Goal: Task Accomplishment & Management: Manage account settings

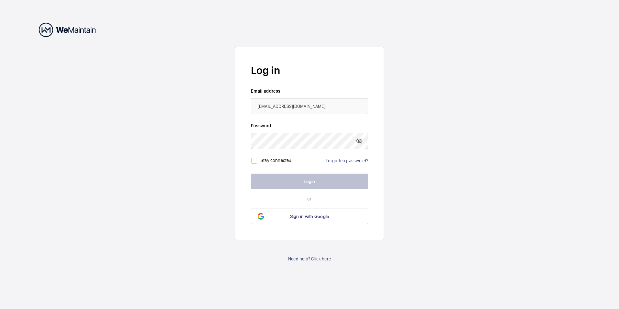
click at [459, 118] on wm-front-auth-container "Log in Email address [EMAIL_ADDRESS][DOMAIN_NAME] Password Stay connected Forgo…" at bounding box center [309, 154] width 619 height 309
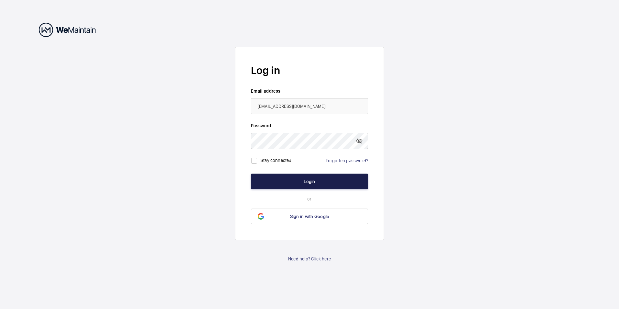
click at [307, 179] on button "Login" at bounding box center [309, 181] width 117 height 16
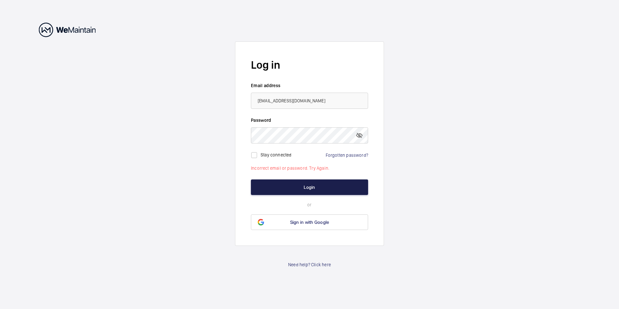
click at [330, 187] on button "Login" at bounding box center [309, 187] width 117 height 16
click at [253, 156] on input "checkbox" at bounding box center [254, 155] width 13 height 13
checkbox input "true"
click at [351, 156] on link "Forgotten password?" at bounding box center [347, 154] width 42 height 5
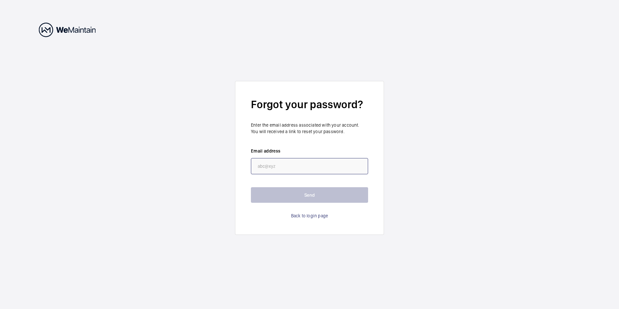
click at [328, 164] on input "email" at bounding box center [309, 166] width 117 height 16
type input "[EMAIL_ADDRESS][DOMAIN_NAME]"
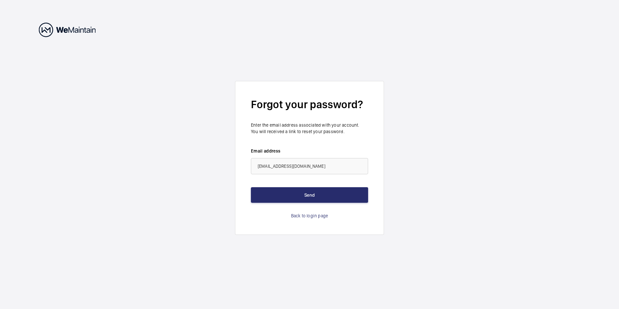
drag, startPoint x: 447, startPoint y: 181, endPoint x: 321, endPoint y: 204, distance: 128.0
click at [444, 181] on wm-front-auth-container "Forgot your password? Enter the email address associated with your account. You…" at bounding box center [309, 154] width 619 height 309
click at [310, 195] on button "Send" at bounding box center [309, 195] width 117 height 16
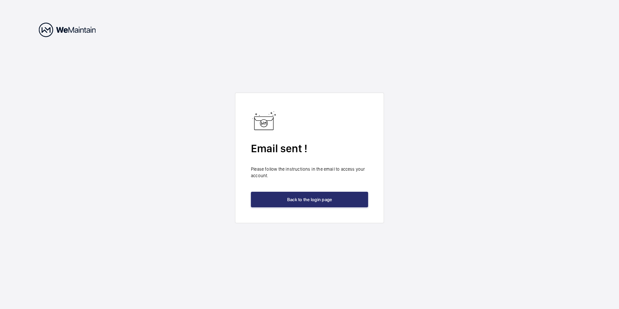
click at [456, 106] on wm-front-auth-container "Email sent ! Please follow the instructions in the email to access your account…" at bounding box center [309, 154] width 619 height 309
